Goal: Task Accomplishment & Management: Use online tool/utility

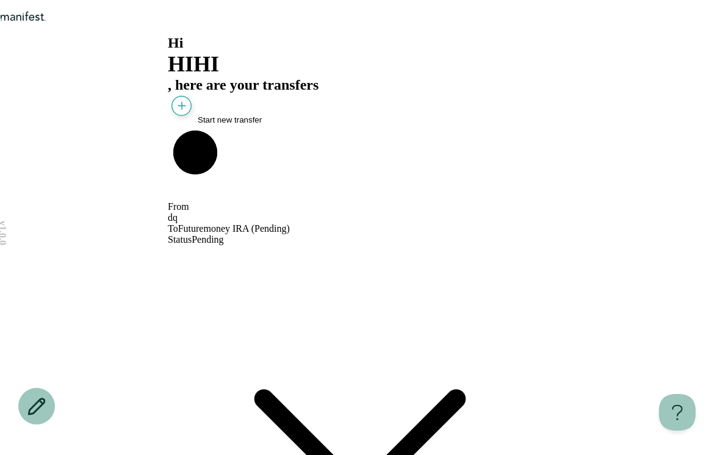
click at [262, 124] on span "Start new transfer" at bounding box center [230, 119] width 64 height 9
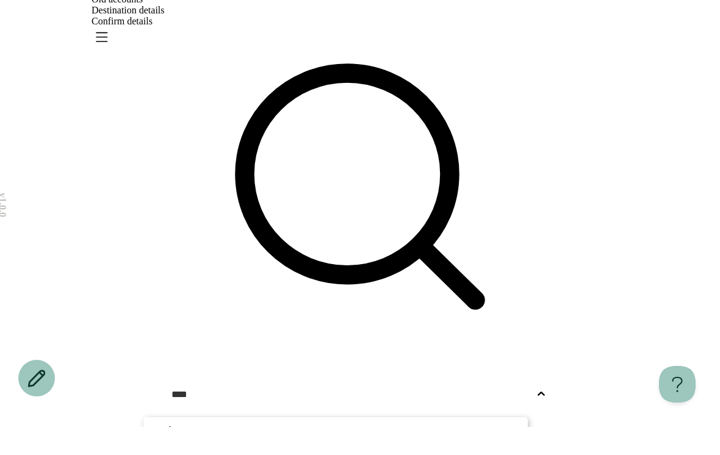
click at [507, 451] on p "Ggdg" at bounding box center [335, 458] width 362 height 15
type input "****"
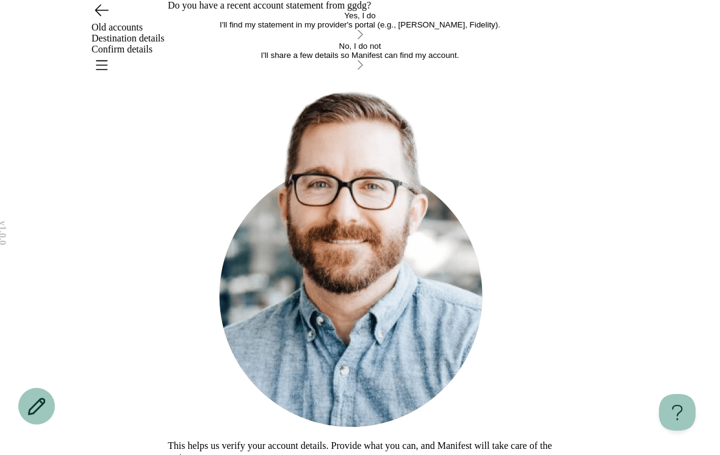
click at [515, 41] on div "Yes, I do I'll find my statement in my provider's portal (e.g., [PERSON_NAME], …" at bounding box center [360, 26] width 384 height 30
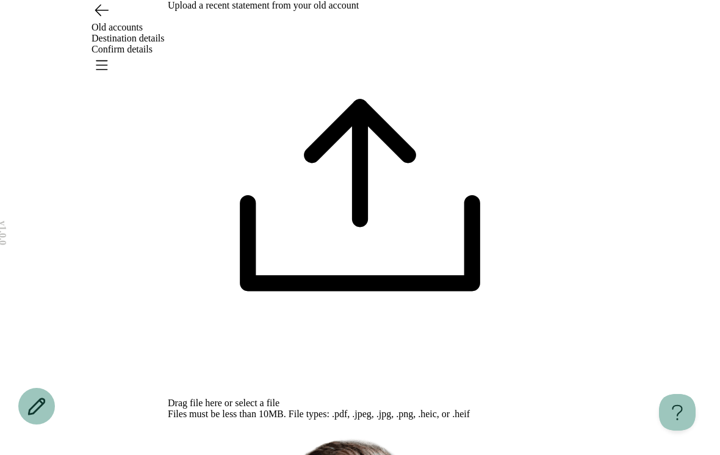
click at [501, 204] on div "Drag file here or select a file Files must be less than 10MB. File types: .pdf,…" at bounding box center [360, 215] width 384 height 409
click at [395, 212] on div "Drag file here or select a file Files must be less than 10MB. File types: .pdf,…" at bounding box center [360, 215] width 384 height 409
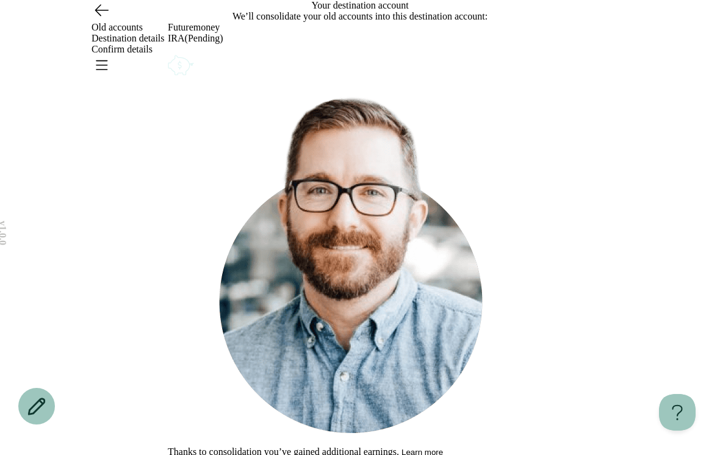
click at [168, 52] on icon "Account options" at bounding box center [168, 52] width 0 height 0
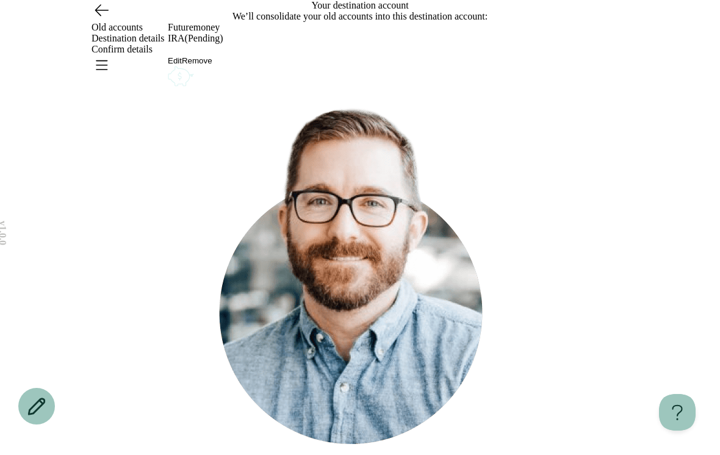
click at [212, 65] on button "Remove" at bounding box center [197, 60] width 30 height 9
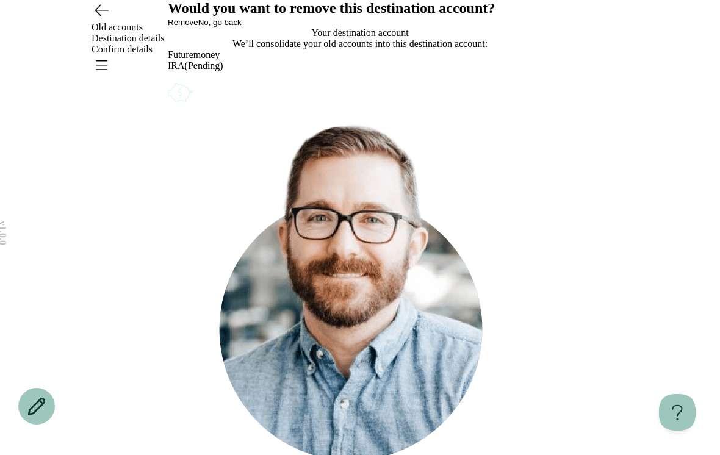
click at [198, 27] on button "Remove" at bounding box center [183, 22] width 30 height 9
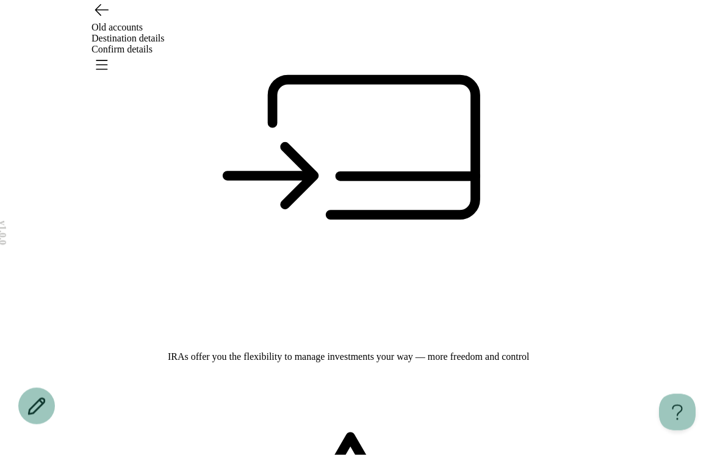
scroll to position [151, 0]
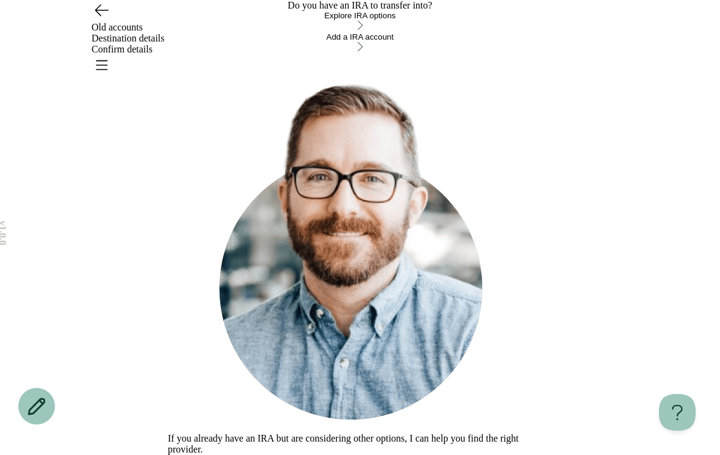
click at [363, 30] on icon "button" at bounding box center [359, 25] width 5 height 10
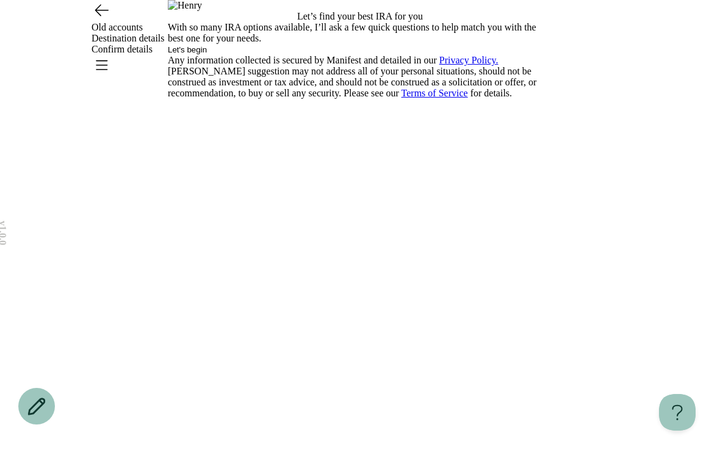
click at [207, 54] on button "Let's begin" at bounding box center [187, 49] width 39 height 9
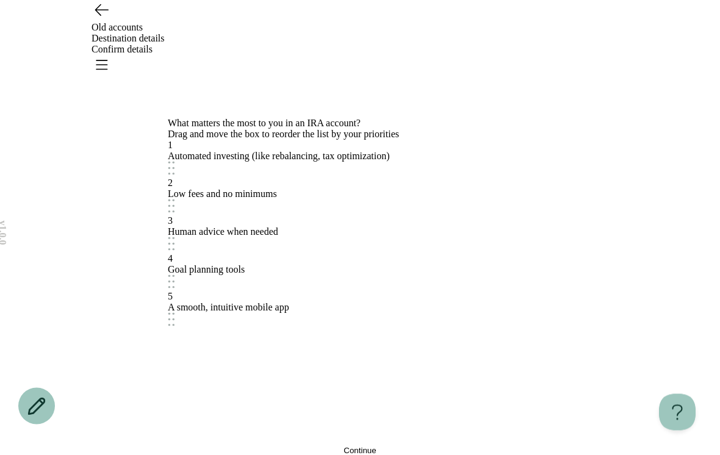
scroll to position [30, 0]
click at [174, 251] on icon at bounding box center [171, 243] width 7 height 13
click at [274, 254] on div "Human advice when needed" at bounding box center [219, 241] width 110 height 27
